Goal: Task Accomplishment & Management: Complete application form

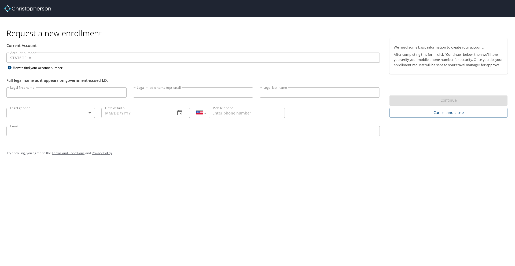
select select "US"
click at [77, 93] on input "Legal first name" at bounding box center [66, 92] width 120 height 10
type input "Ross"
type input "Michael"
type input "Dies"
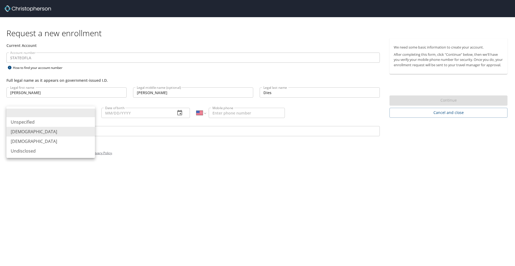
type input "Male"
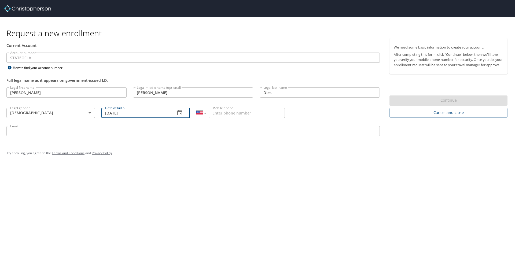
type input "05/04/1994"
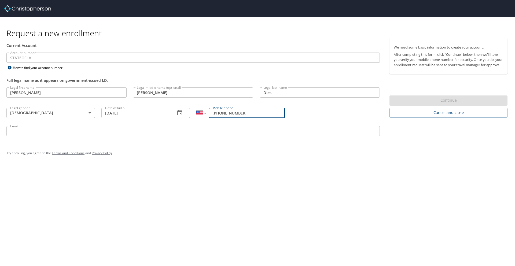
type input "(318) 562-0236"
click at [309, 131] on input "Email" at bounding box center [192, 131] width 373 height 10
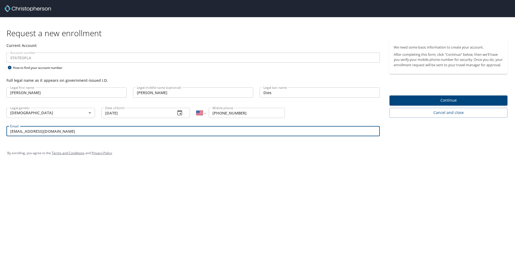
type input "rdies@lsuhsc.edu"
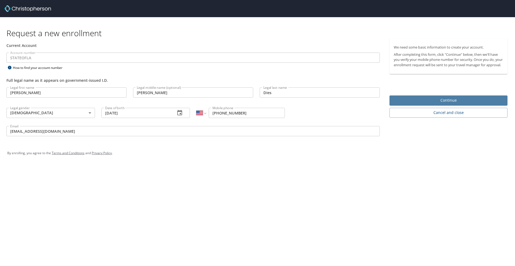
click at [438, 104] on span "Continue" at bounding box center [448, 100] width 109 height 7
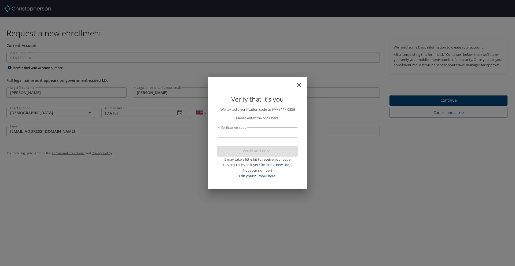
click at [266, 132] on input "Verification code" at bounding box center [257, 132] width 81 height 10
type input "382481"
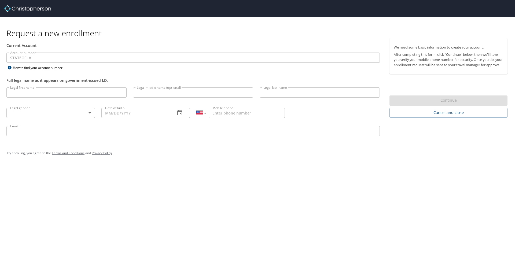
select select "US"
click at [244, 114] on input "Mobile phone" at bounding box center [247, 113] width 76 height 10
click at [209, 177] on div "Request a new enrollment Current Account Account number STATEOFLA Account numbe…" at bounding box center [257, 133] width 515 height 266
select select "US"
click at [54, 94] on input "Legal first name" at bounding box center [66, 92] width 120 height 10
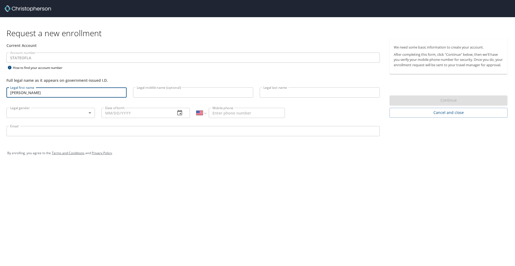
type input "Ross"
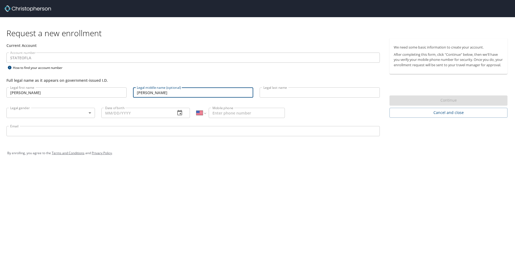
type input "Michael"
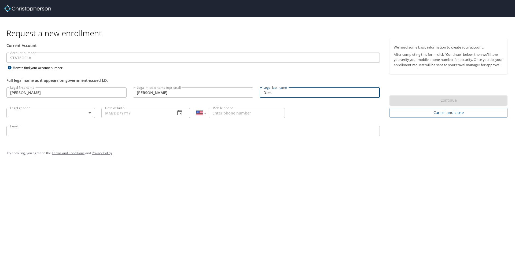
type input "Dies"
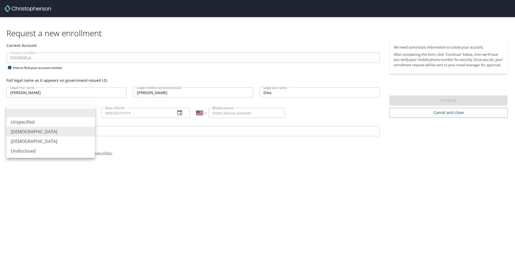
type input "Male"
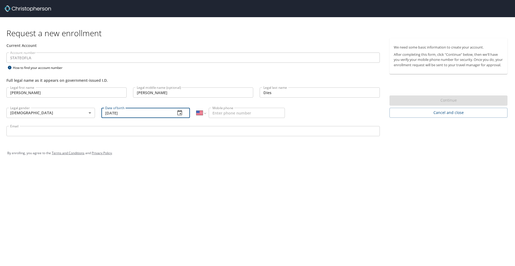
type input "05/04/1994"
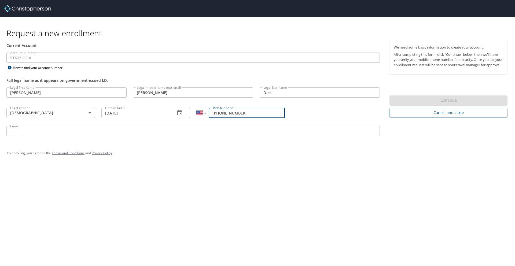
type input "(318) 562-0236"
click at [121, 135] on input "Email" at bounding box center [192, 131] width 373 height 10
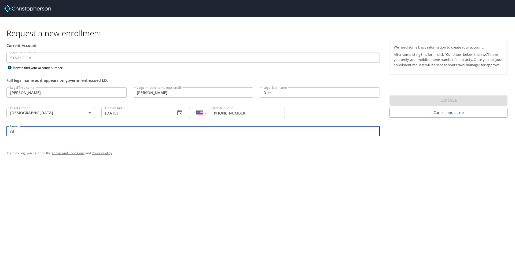
type input "rdies@lsuhsc.edu"
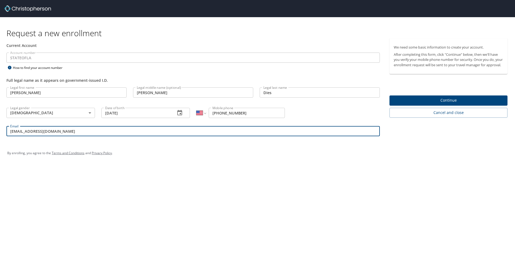
click at [451, 103] on span "Continue" at bounding box center [448, 100] width 109 height 7
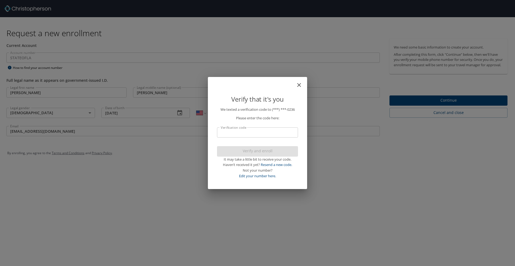
click at [258, 126] on p "We texted a verification code to (***) ***- 0236 Please enter the code here: Ve…" at bounding box center [257, 143] width 81 height 72
click at [254, 130] on input "Verification code" at bounding box center [257, 132] width 81 height 10
